Goal: Find specific page/section: Find specific page/section

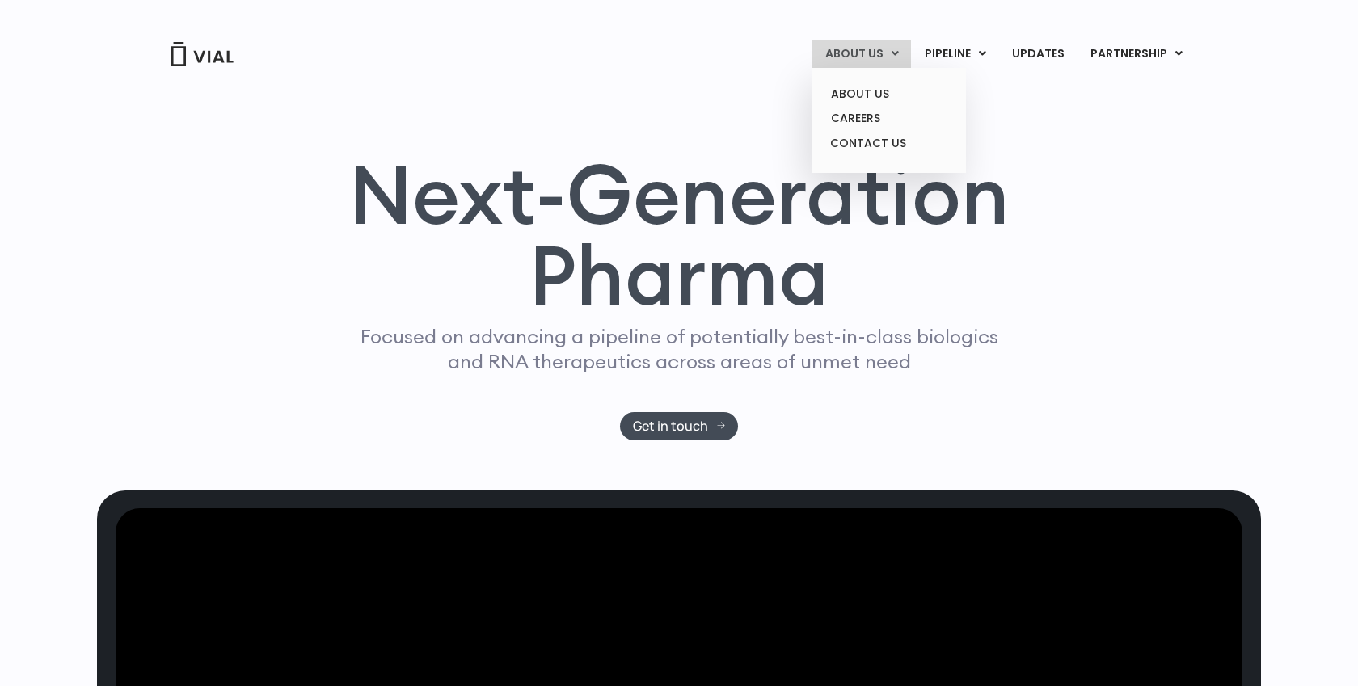
click at [880, 56] on link "ABOUT US" at bounding box center [861, 53] width 99 height 27
click at [871, 53] on link "ABOUT US" at bounding box center [861, 53] width 99 height 27
click at [846, 48] on link "ABOUT US" at bounding box center [861, 53] width 99 height 27
click at [863, 90] on link "ABOUT US" at bounding box center [888, 94] width 141 height 25
